Goal: Transaction & Acquisition: Purchase product/service

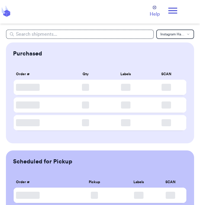
click at [174, 9] on icon at bounding box center [173, 11] width 12 height 12
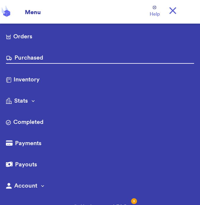
click at [22, 37] on link "Orders" at bounding box center [100, 36] width 188 height 9
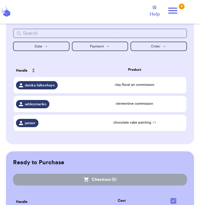
scroll to position [92, 0]
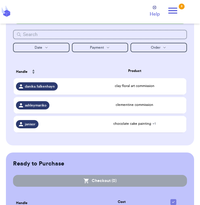
click at [76, 126] on div "janisor" at bounding box center [48, 124] width 64 height 8
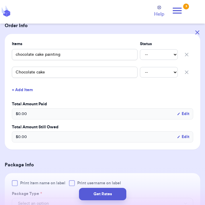
scroll to position [121, 0]
click at [183, 53] on icon "button" at bounding box center [186, 55] width 6 height 6
type input "Chocolate cake"
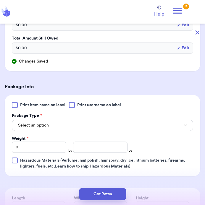
scroll to position [191, 0]
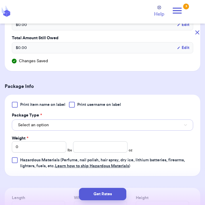
click at [78, 121] on button "Select an option" at bounding box center [102, 125] width 181 height 11
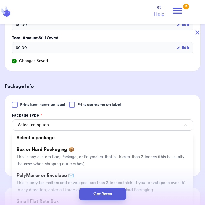
click at [62, 141] on li "Select a package" at bounding box center [102, 138] width 181 height 12
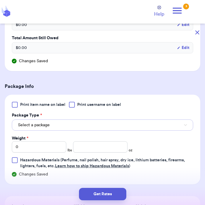
click at [66, 129] on button "Select a package" at bounding box center [102, 125] width 181 height 11
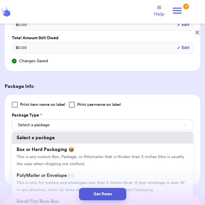
click at [63, 157] on span "This is any custom Box, Package, or Polymailer that is thicker than 3 inches (t…" at bounding box center [100, 160] width 167 height 11
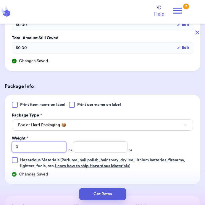
click at [44, 149] on input "0" at bounding box center [39, 146] width 54 height 11
type input "01"
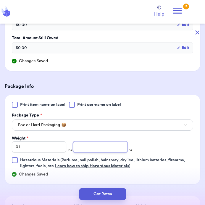
click at [105, 149] on input "number" at bounding box center [100, 146] width 54 height 11
type input "1"
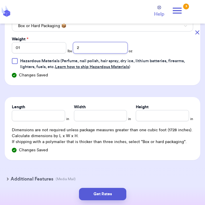
scroll to position [292, 0]
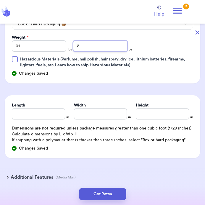
type input "2"
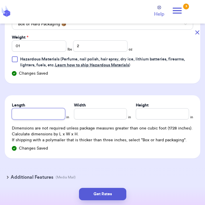
click at [59, 111] on input "Length" at bounding box center [38, 113] width 53 height 11
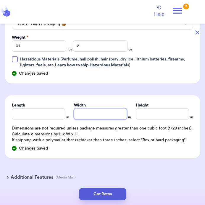
click at [112, 114] on input "Width" at bounding box center [100, 113] width 53 height 11
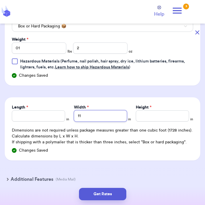
type input "11"
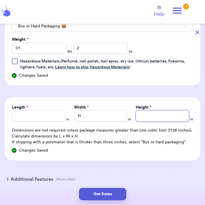
click at [138, 118] on input "Height *" at bounding box center [162, 115] width 53 height 11
type input "13"
click at [110, 195] on button "Get Rates" at bounding box center [102, 194] width 47 height 12
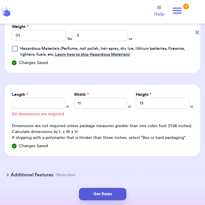
scroll to position [303, 0]
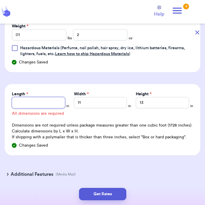
click at [45, 103] on input "Length *" at bounding box center [38, 102] width 53 height 11
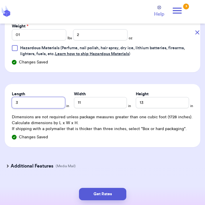
type input "3"
click at [109, 194] on button "Get Rates" at bounding box center [102, 194] width 47 height 12
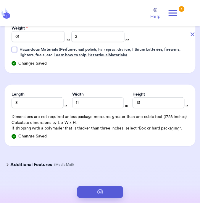
scroll to position [0, 0]
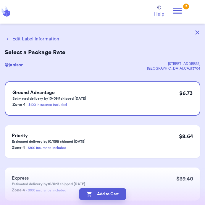
click at [112, 195] on button "Add to Cart" at bounding box center [102, 194] width 47 height 12
checkbox input "true"
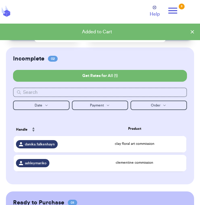
scroll to position [115, 0]
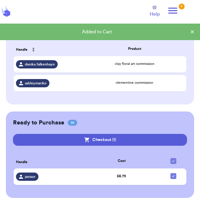
click at [158, 137] on button "Checkout ( 1 )" at bounding box center [99, 140] width 173 height 12
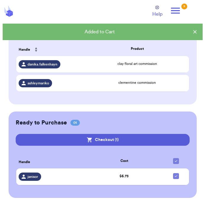
scroll to position [0, 0]
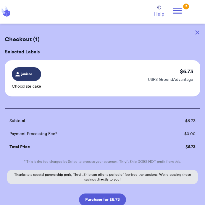
click at [115, 201] on button "Purchase for $6.73" at bounding box center [102, 200] width 47 height 12
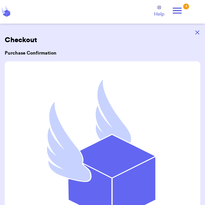
click at [177, 12] on icon at bounding box center [177, 11] width 12 height 12
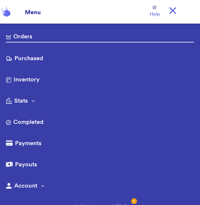
click at [61, 61] on link "Purchased" at bounding box center [100, 58] width 188 height 9
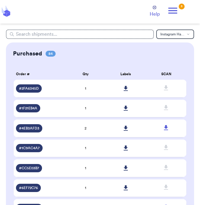
click at [127, 91] on icon at bounding box center [125, 88] width 4 height 5
